Goal: Transaction & Acquisition: Purchase product/service

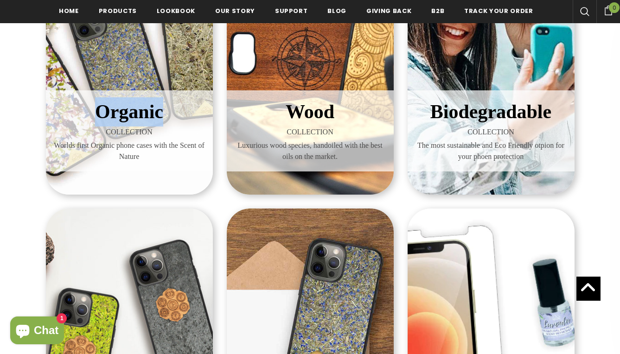
scroll to position [247, 0]
click at [311, 110] on span "Wood" at bounding box center [310, 111] width 49 height 21
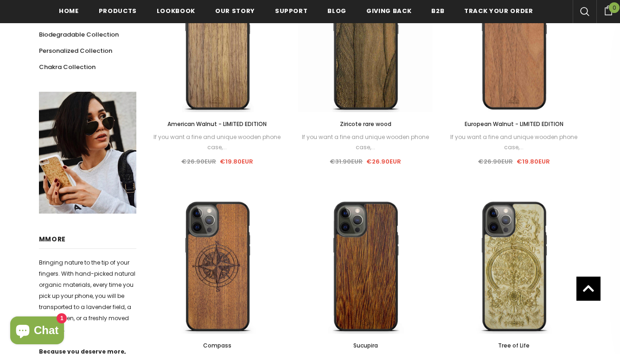
scroll to position [272, 0]
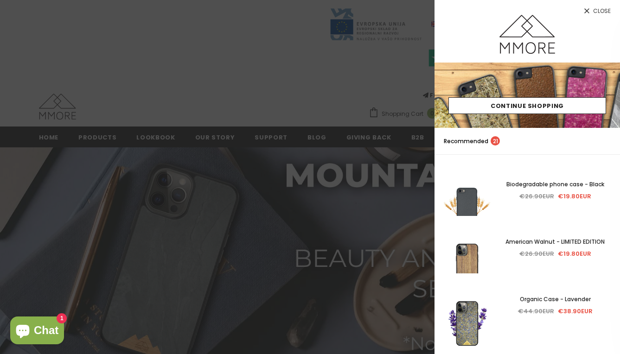
click at [593, 12] on span "Close" at bounding box center [602, 11] width 18 height 6
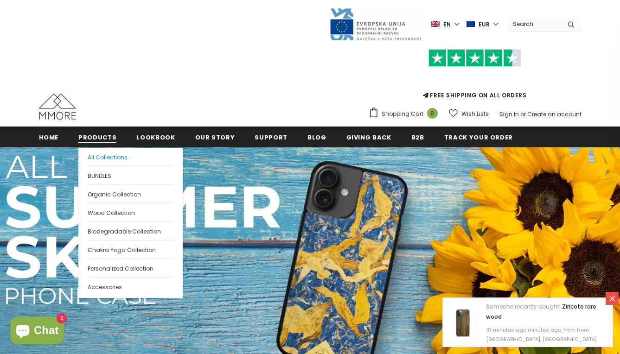
click at [104, 159] on span "All Collections" at bounding box center [108, 157] width 40 height 8
